Goal: Navigation & Orientation: Go to known website

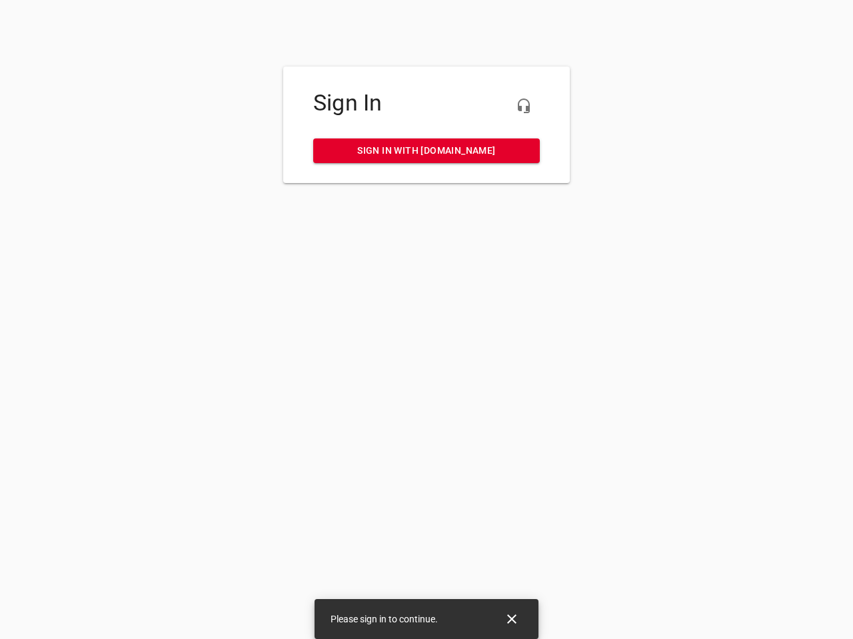
click at [524, 106] on icon "button" at bounding box center [524, 106] width 16 height 16
click at [512, 619] on icon "Close" at bounding box center [511, 619] width 9 height 9
